Goal: Find contact information: Find contact information

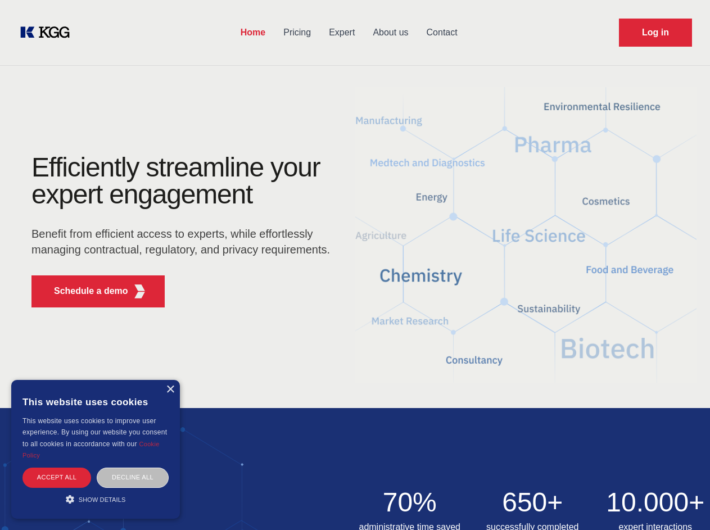
click at [355, 265] on div "Efficiently streamline your expert engagement Benefit from efficient access to …" at bounding box center [184, 235] width 342 height 162
click at [84, 291] on p "Schedule a demo" at bounding box center [91, 290] width 74 height 13
click at [170, 389] on div "× This website uses cookies This website uses cookies to improve user experienc…" at bounding box center [95, 449] width 169 height 139
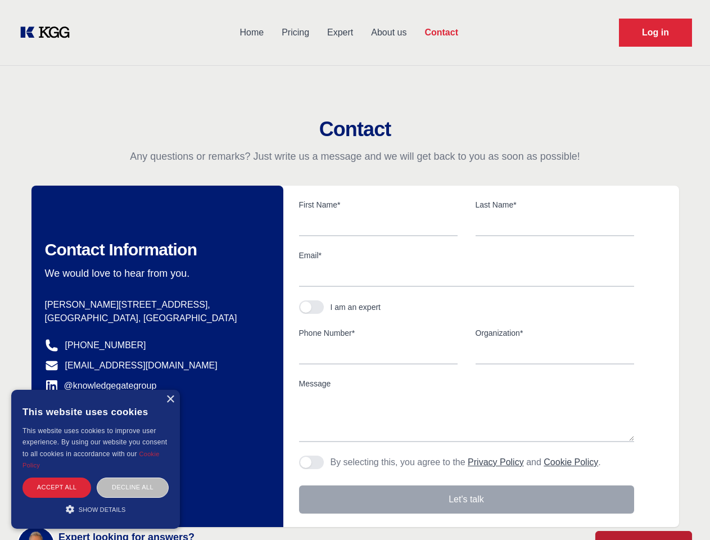
click at [57, 477] on div "Accept all" at bounding box center [56, 487] width 69 height 20
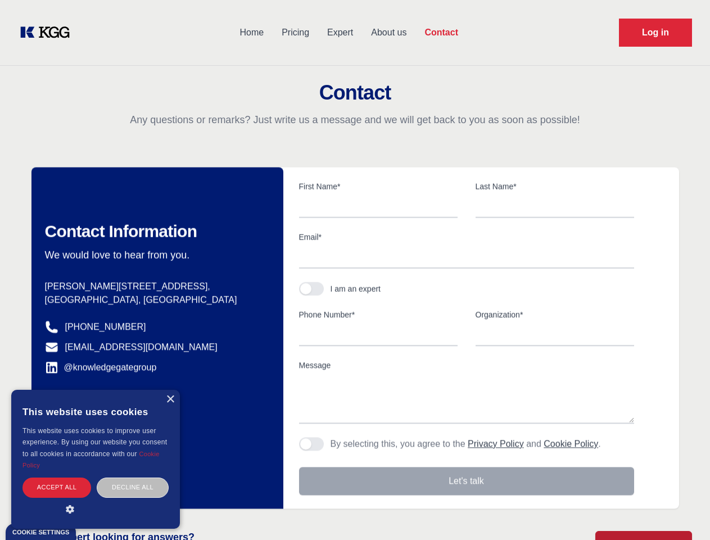
click at [133, 477] on div "Decline all" at bounding box center [133, 487] width 72 height 20
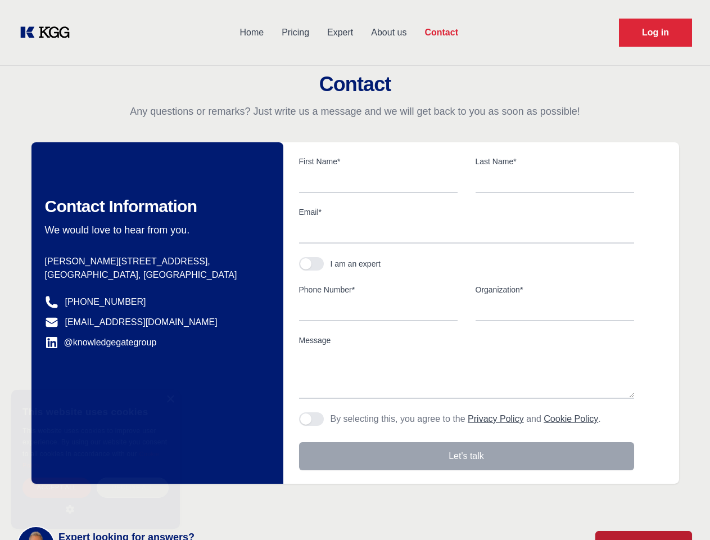
click at [96, 499] on main "Contact Any questions or remarks? Just write us a message and we will get back …" at bounding box center [355, 292] width 710 height 585
